Goal: Task Accomplishment & Management: Manage account settings

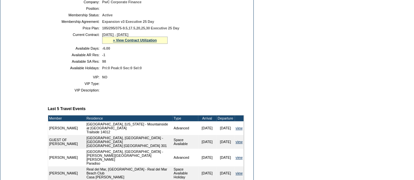
scroll to position [270, 0]
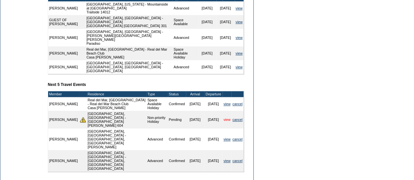
click at [225, 118] on link "view" at bounding box center [226, 120] width 7 height 4
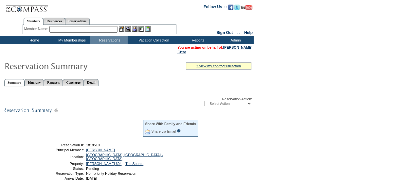
scroll to position [47, 0]
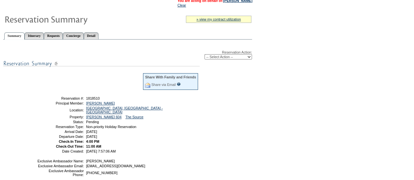
click at [220, 58] on select "-- Select Action -- Modify Reservation Dates Modify Reservation Cost Modify Occ…" at bounding box center [227, 56] width 47 height 5
select select "ConfirmRes"
click at [204, 55] on select "-- Select Action -- Modify Reservation Dates Modify Reservation Cost Modify Occ…" at bounding box center [227, 56] width 47 height 5
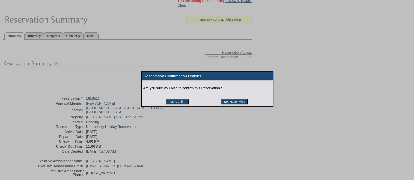
click at [177, 104] on input "Yes, Confirm" at bounding box center [177, 101] width 23 height 5
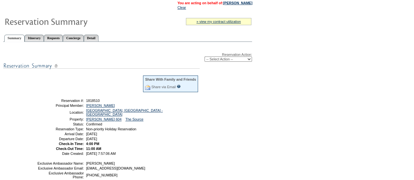
scroll to position [20, 0]
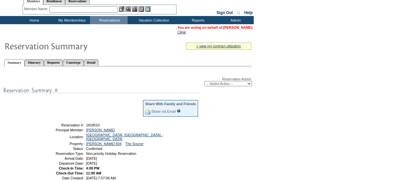
click at [235, 28] on link "[PERSON_NAME]" at bounding box center [237, 28] width 29 height 4
